Goal: Obtain resource: Obtain resource

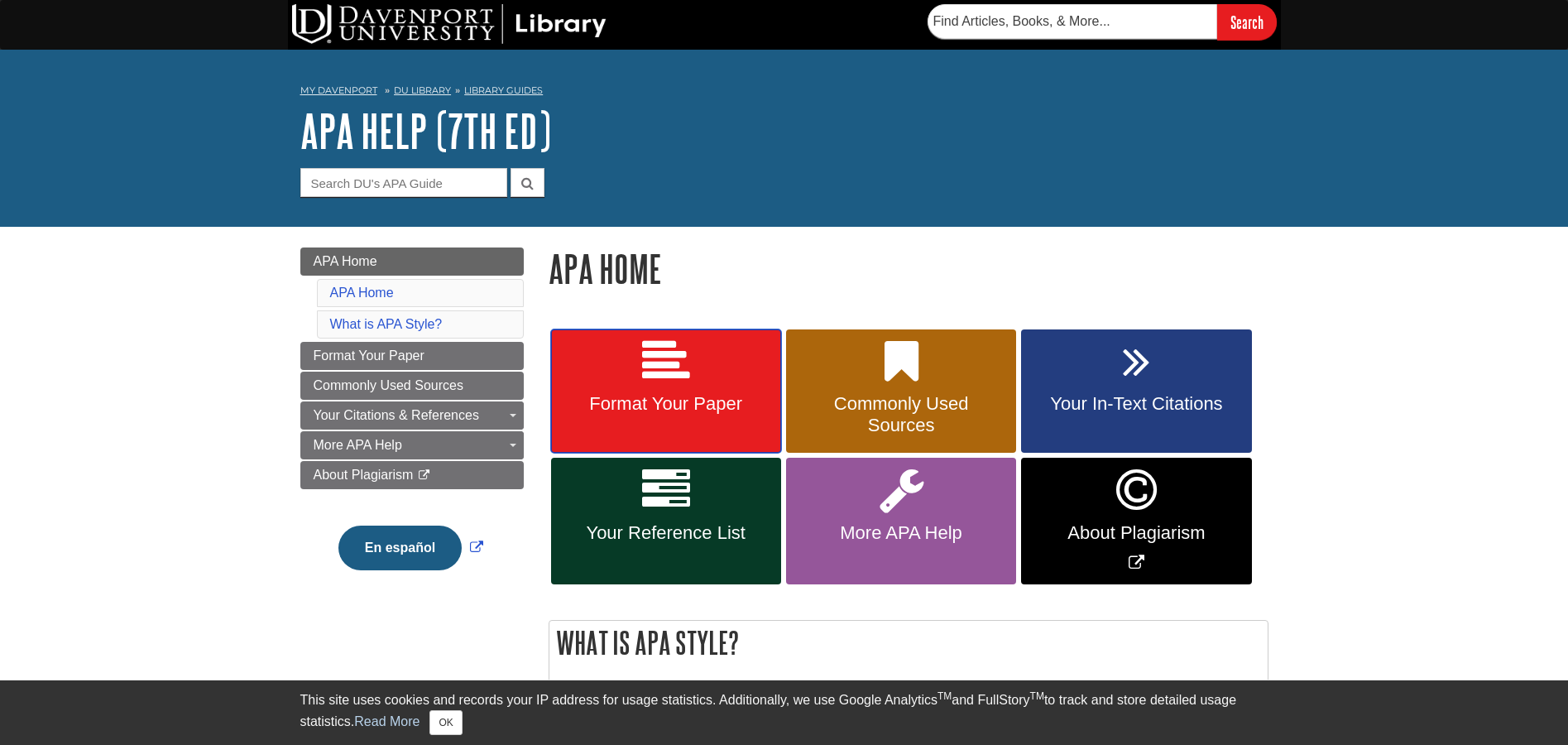
drag, startPoint x: 656, startPoint y: 386, endPoint x: 879, endPoint y: 400, distance: 223.4
click at [657, 386] on link "Format Your Paper" at bounding box center [666, 392] width 230 height 124
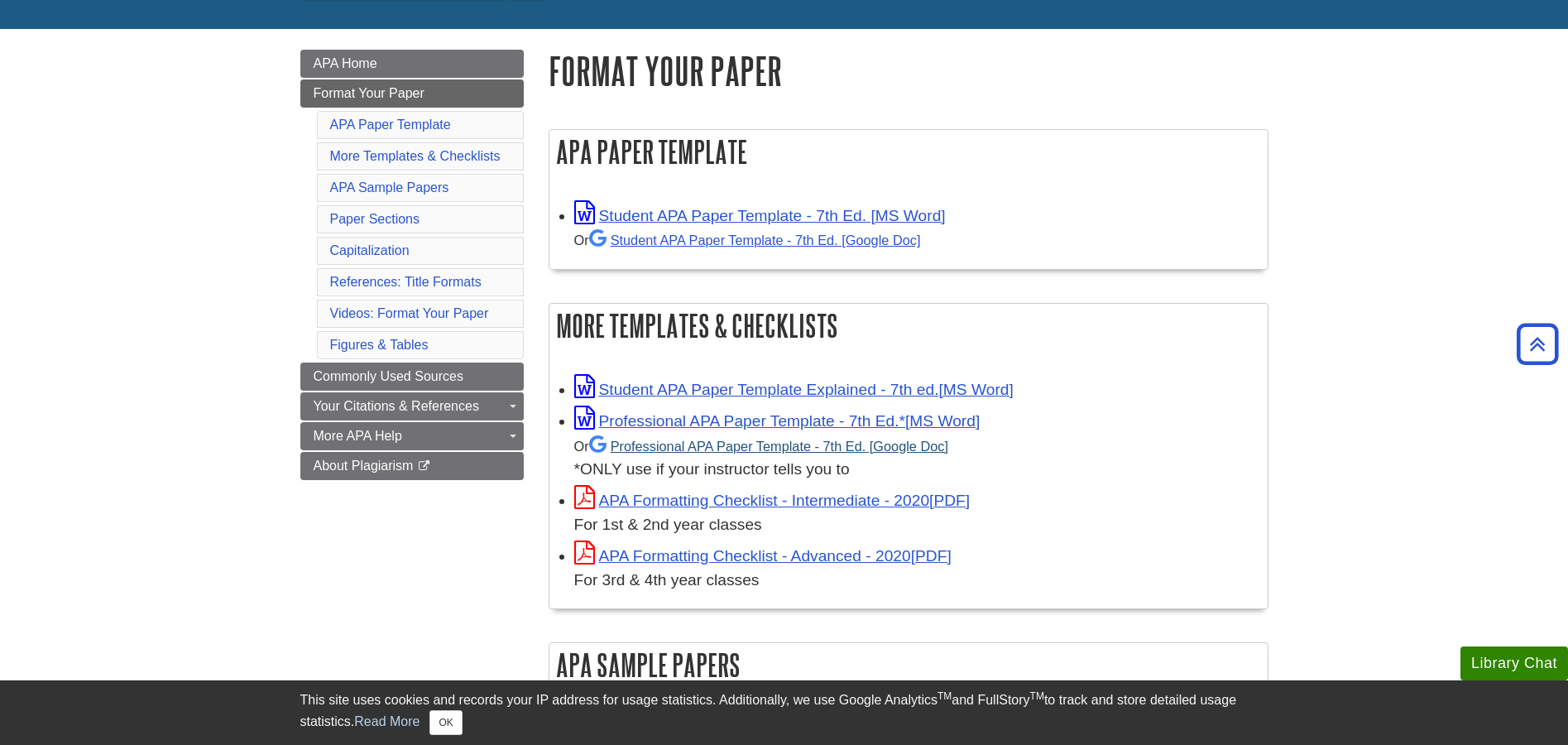
scroll to position [166, 0]
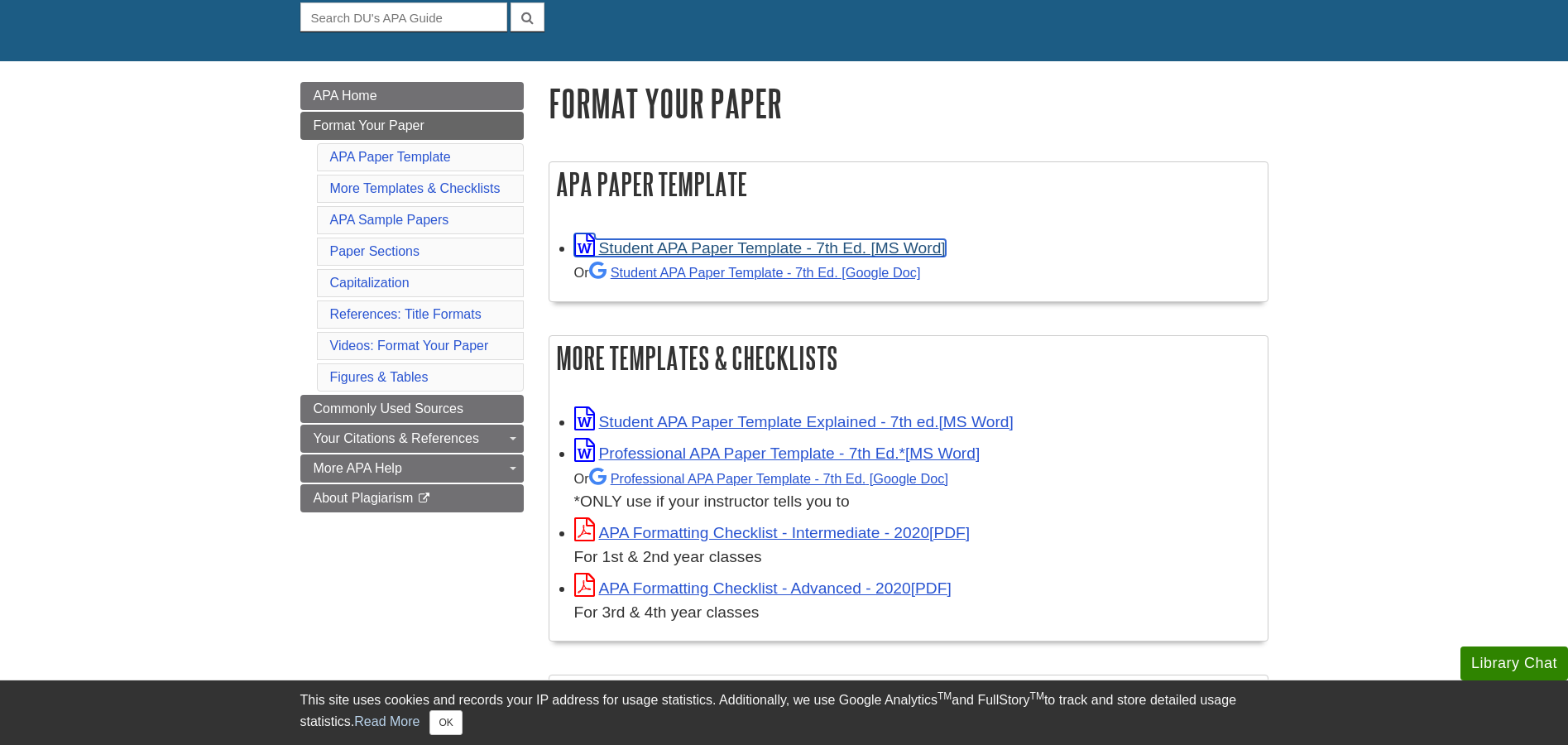
click at [727, 245] on link "Student APA Paper Template - 7th Ed. [MS Word]" at bounding box center [759, 248] width 372 height 18
click at [883, 240] on link "Student APA Paper Template - 7th Ed. [MS Word]" at bounding box center [759, 248] width 372 height 18
